Goal: Information Seeking & Learning: Get advice/opinions

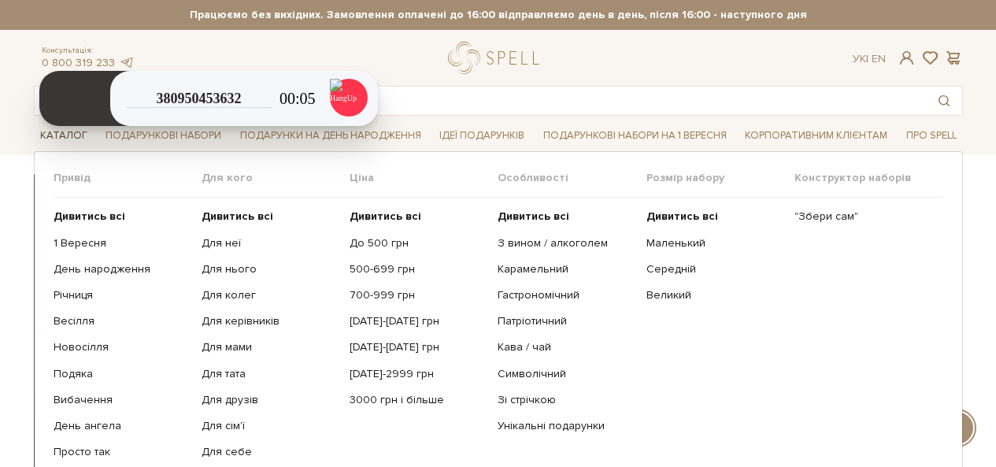
click at [80, 135] on link "Каталог" at bounding box center [64, 136] width 60 height 24
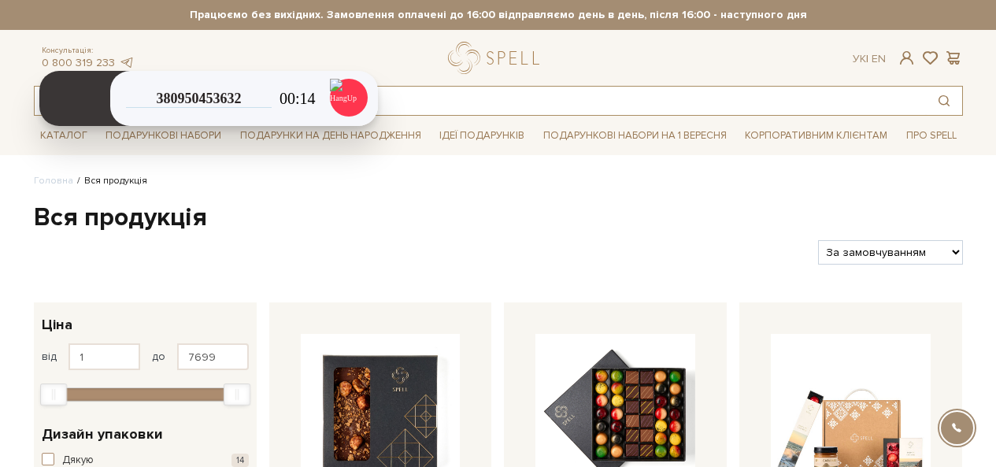
click at [471, 102] on input "text" at bounding box center [480, 101] width 891 height 28
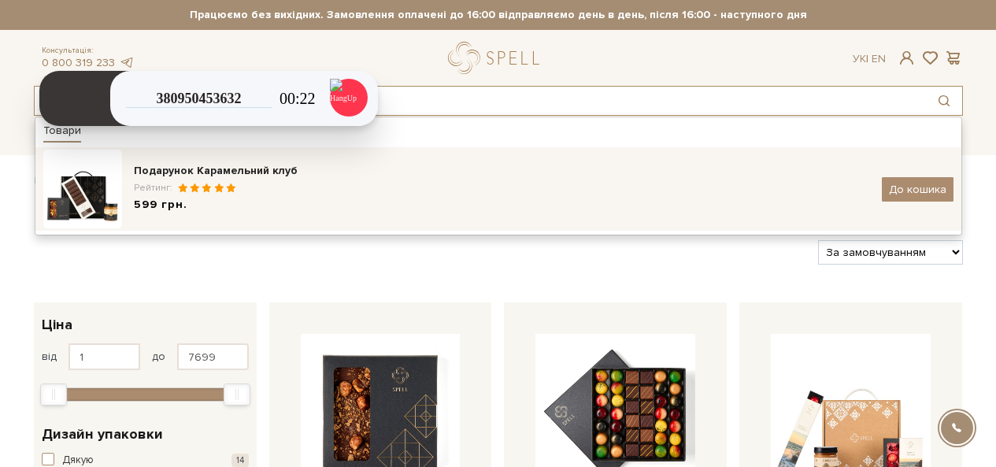
type input "карамельний клуб"
click at [204, 165] on div "Подарунок Карамельний клуб" at bounding box center [502, 171] width 736 height 16
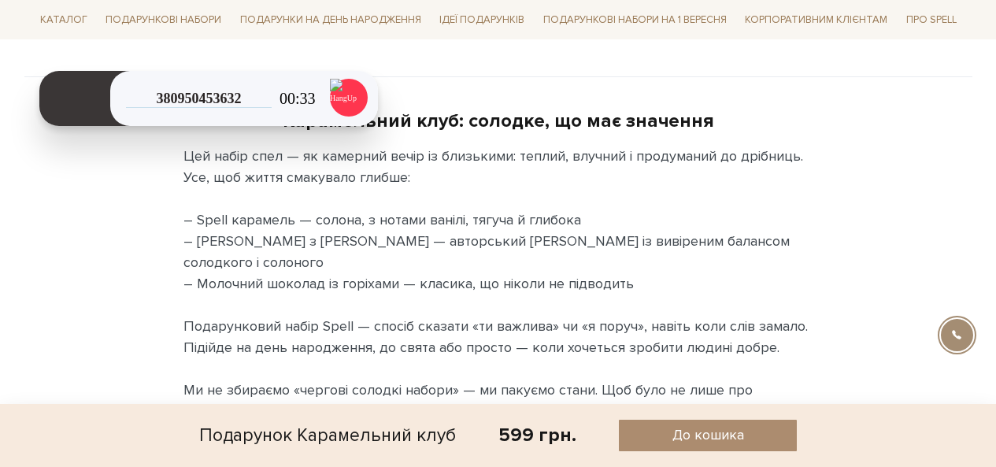
scroll to position [866, 0]
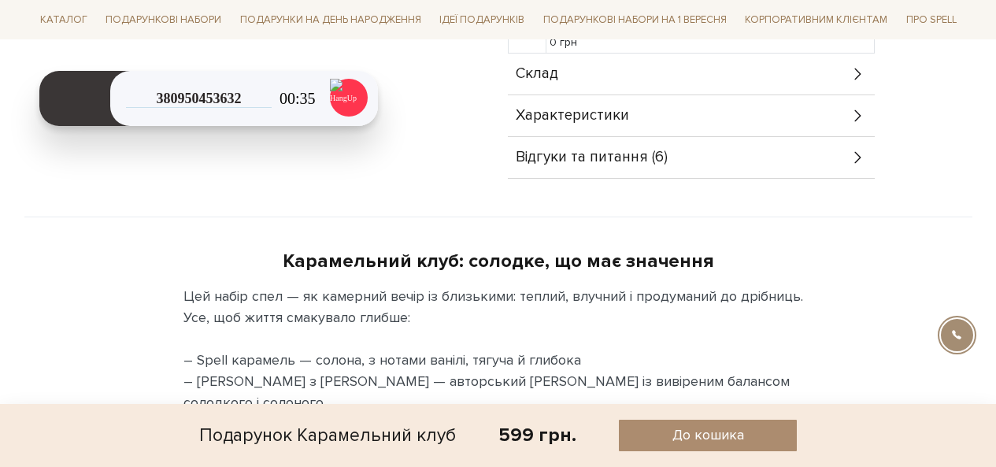
click at [581, 157] on span "Відгуки та питання (6)" at bounding box center [592, 157] width 152 height 14
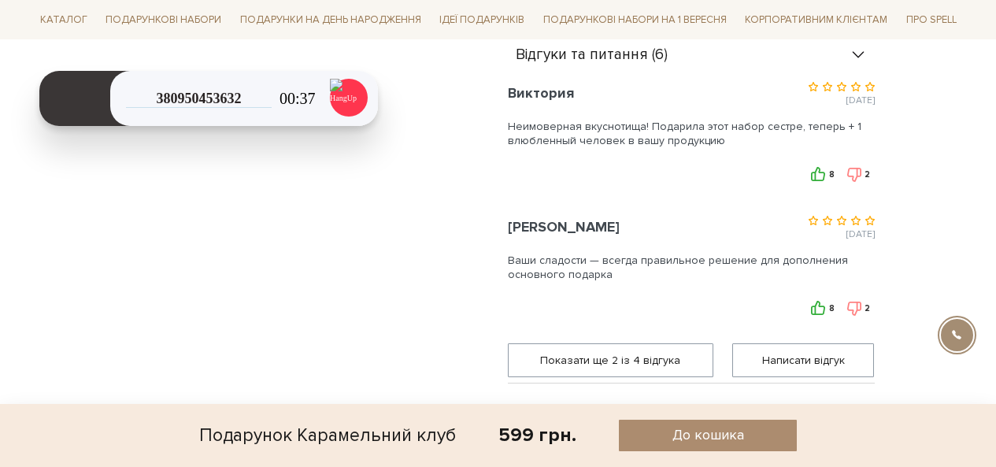
scroll to position [945, 0]
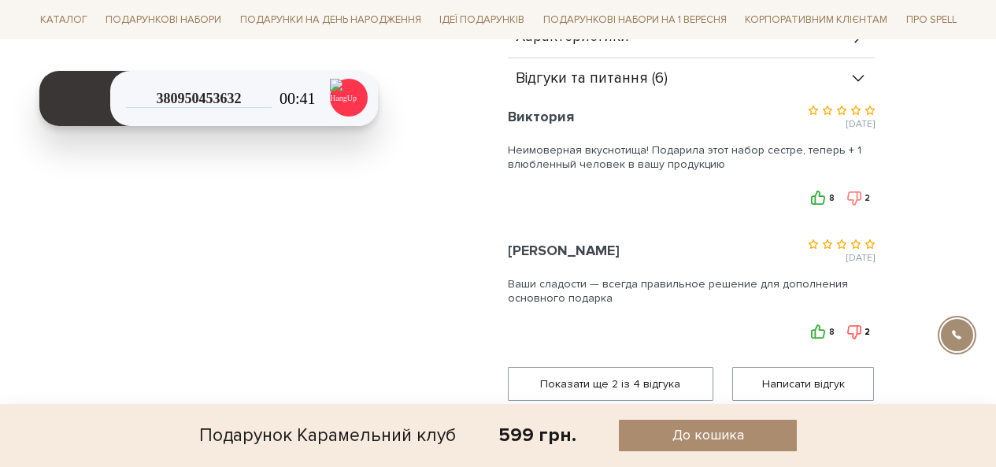
click at [863, 329] on button "2" at bounding box center [857, 331] width 33 height 15
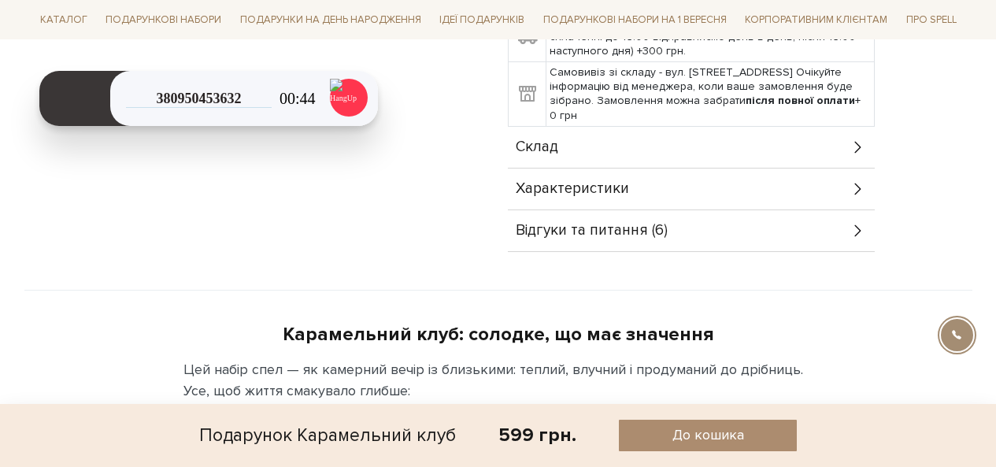
scroll to position [866, 0]
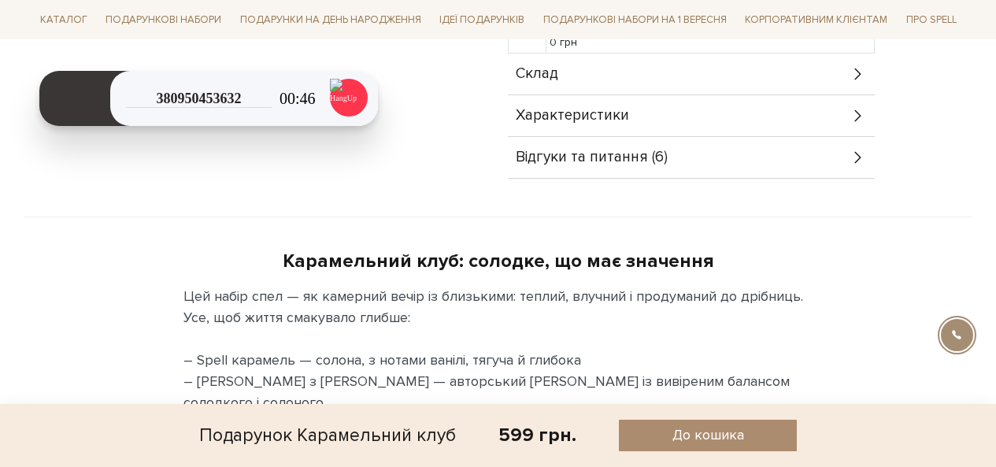
click at [767, 146] on div "Відгуки та питання (6)" at bounding box center [691, 157] width 367 height 41
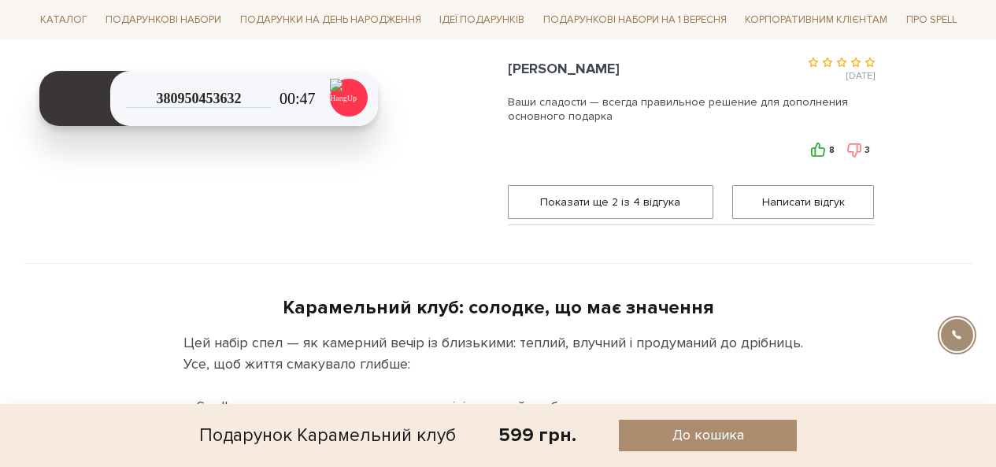
scroll to position [1023, 0]
